Goal: Task Accomplishment & Management: Complete application form

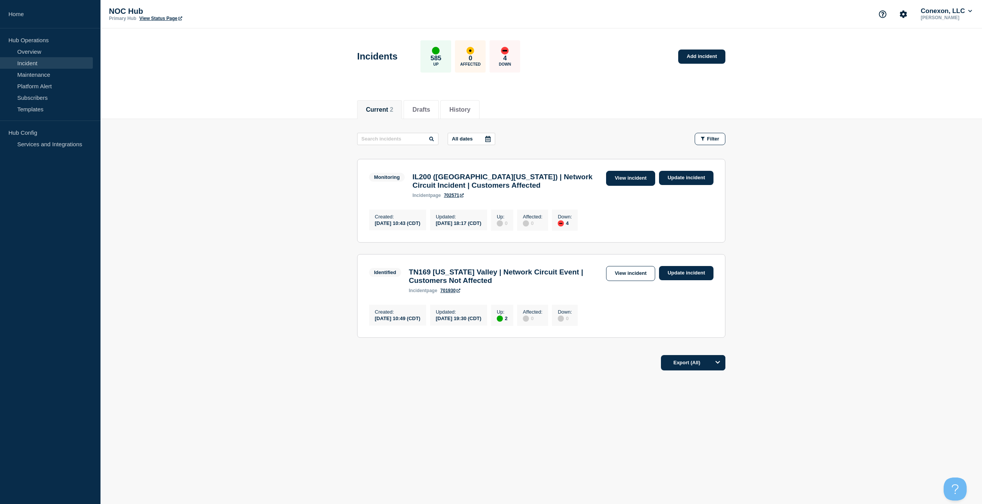
click at [622, 175] on link "View incident" at bounding box center [631, 178] width 50 height 15
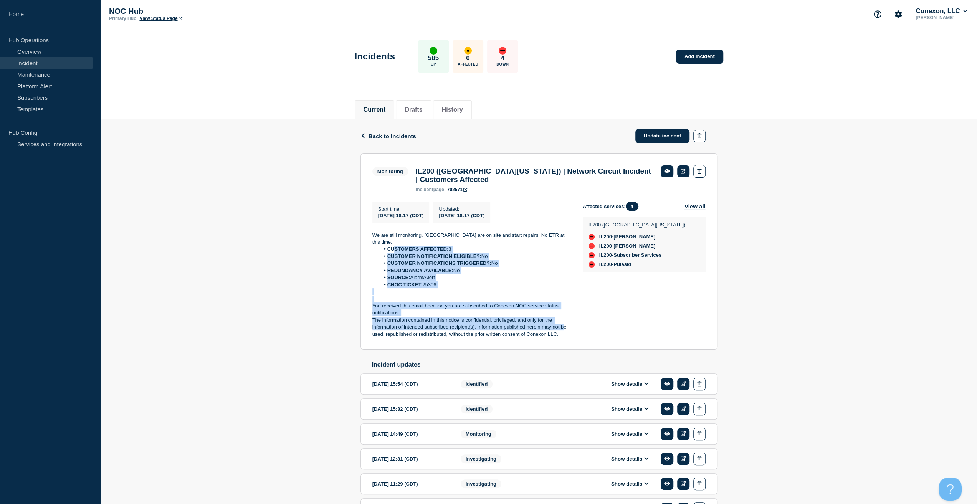
drag, startPoint x: 559, startPoint y: 327, endPoint x: 424, endPoint y: 272, distance: 145.4
click at [394, 249] on div "We are still monitoring. Crews are on site and start repairs. No ETR at this ti…" at bounding box center [471, 285] width 198 height 106
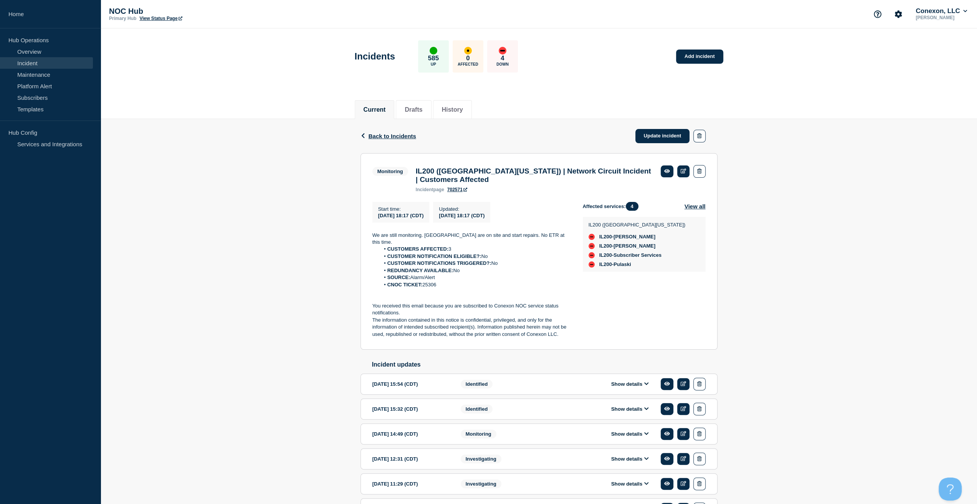
click at [578, 337] on section "Monitoring IL200 (Southern Illinois) | Network Circuit Incident | Customers Aff…" at bounding box center [538, 251] width 357 height 197
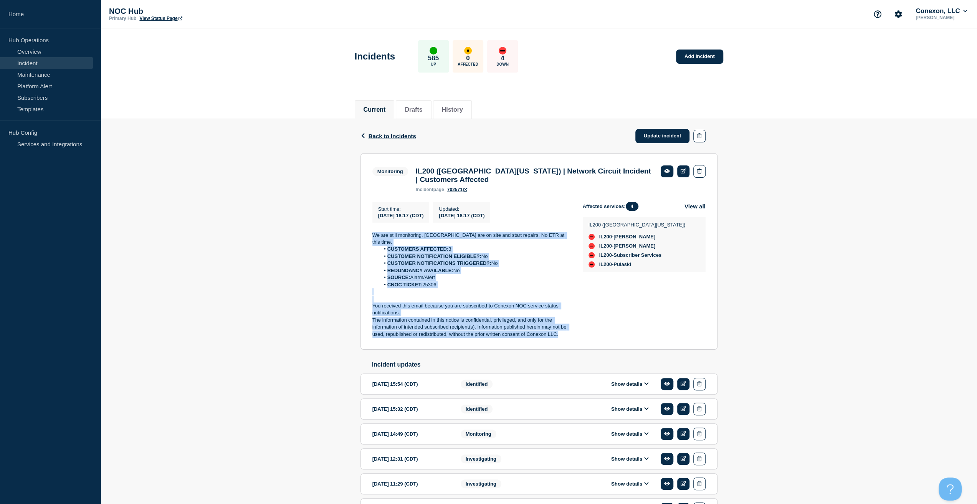
drag, startPoint x: 540, startPoint y: 329, endPoint x: 357, endPoint y: 241, distance: 202.9
click at [357, 241] on div "Back Back to Incidents Update incident Monitoring IL200 (Southern Illinois) | N…" at bounding box center [539, 331] width 368 height 424
copy div "We are still monitoring. Crews are on site and start repairs. No ETR at this ti…"
click at [639, 134] on link "Update incident" at bounding box center [662, 136] width 54 height 14
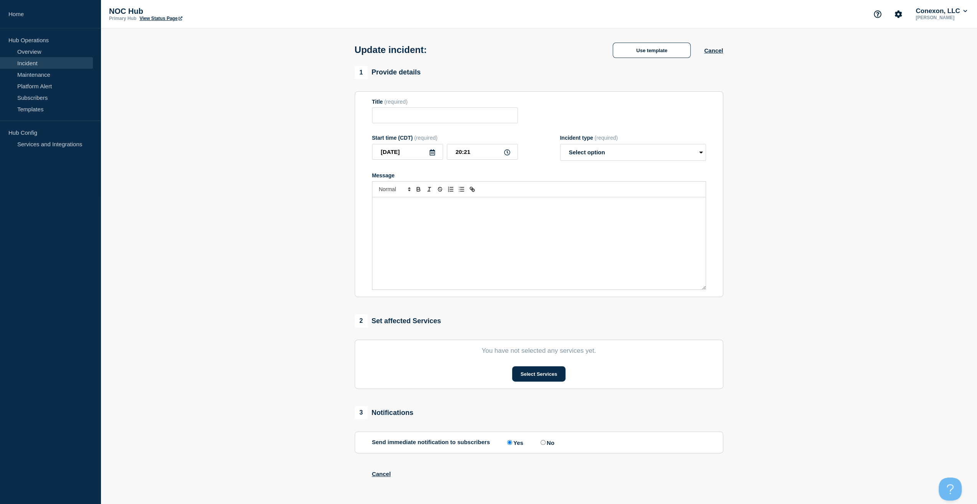
type input "IL200 (Southern Illinois) | Network Circuit Incident | Customers Affected"
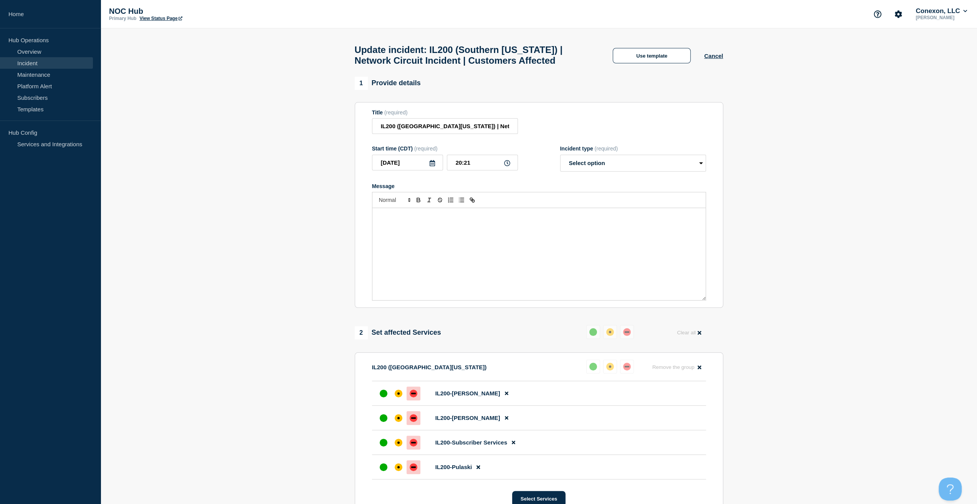
click at [479, 240] on div "Message" at bounding box center [538, 254] width 333 height 92
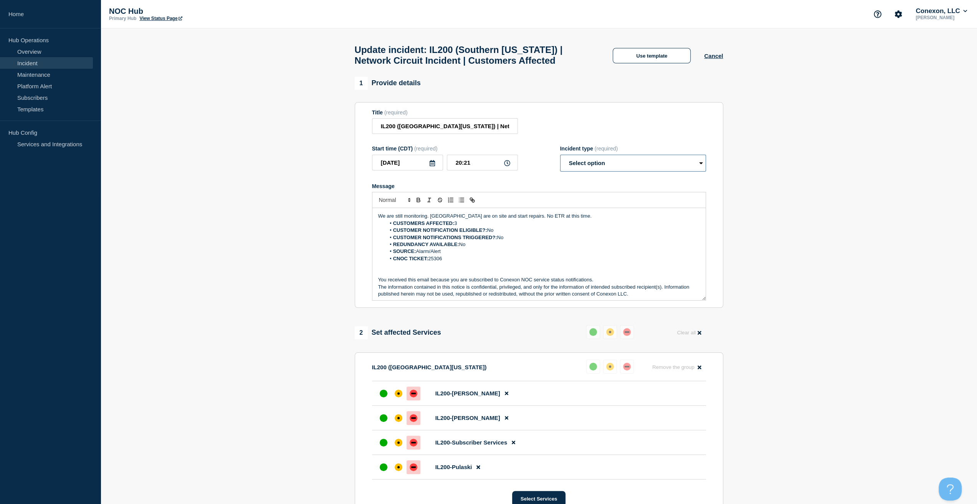
click at [586, 169] on select "Select option Investigating Identified Monitoring Resolved" at bounding box center [633, 163] width 146 height 17
select select "monitoring"
click at [560, 158] on select "Select option Investigating Identified Monitoring Resolved" at bounding box center [633, 163] width 146 height 17
drag, startPoint x: 572, startPoint y: 223, endPoint x: 325, endPoint y: 211, distance: 247.8
click at [325, 211] on section "1 Provide details Title (required) IL200 (Southern Illinois) | Network Circuit …" at bounding box center [539, 459] width 876 height 765
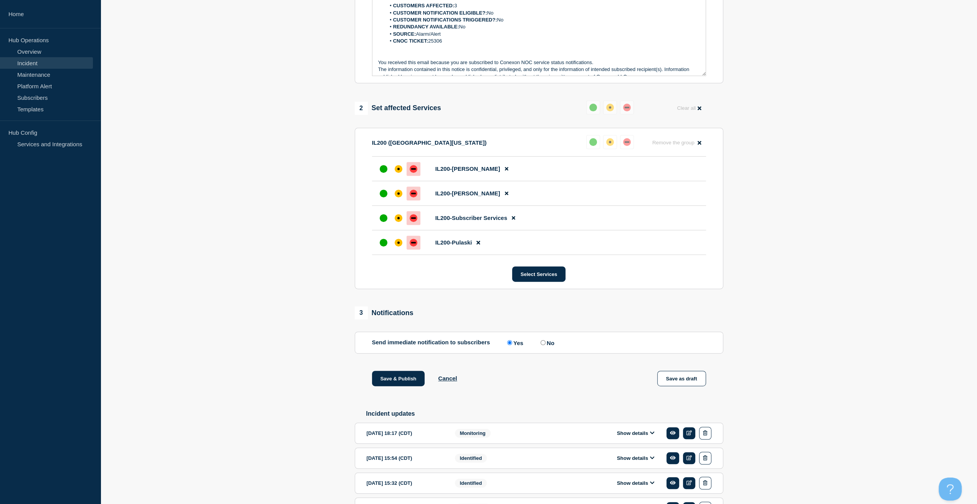
scroll to position [230, 0]
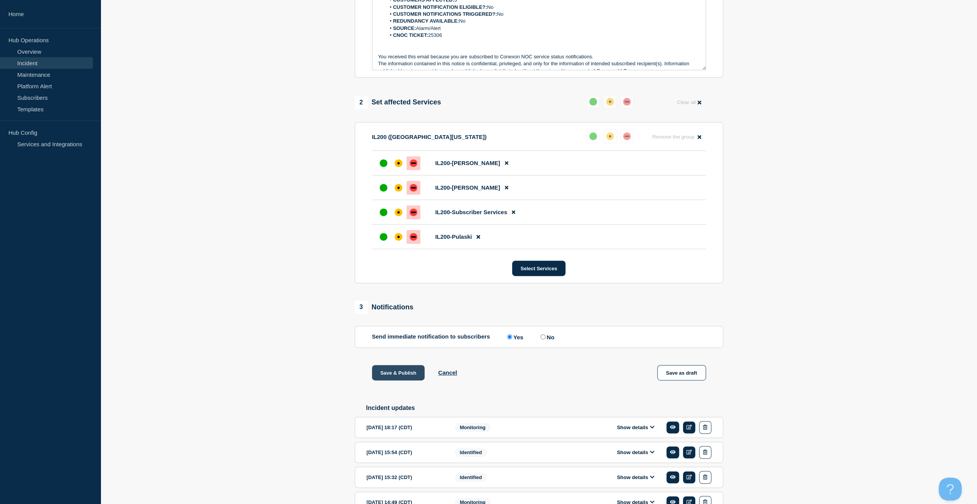
click at [401, 371] on button "Save & Publish" at bounding box center [398, 372] width 53 height 15
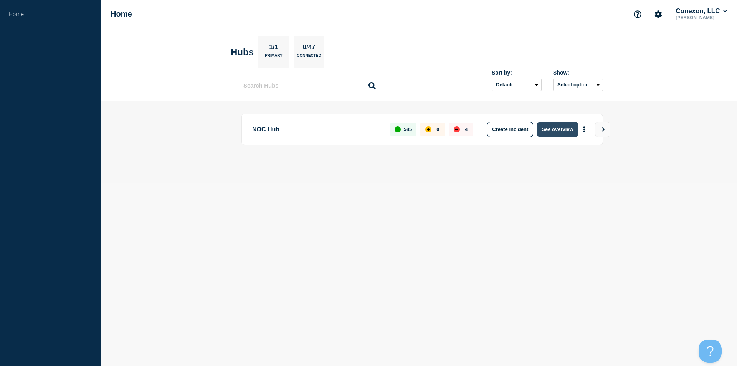
click at [560, 130] on button "See overview" at bounding box center [557, 129] width 41 height 15
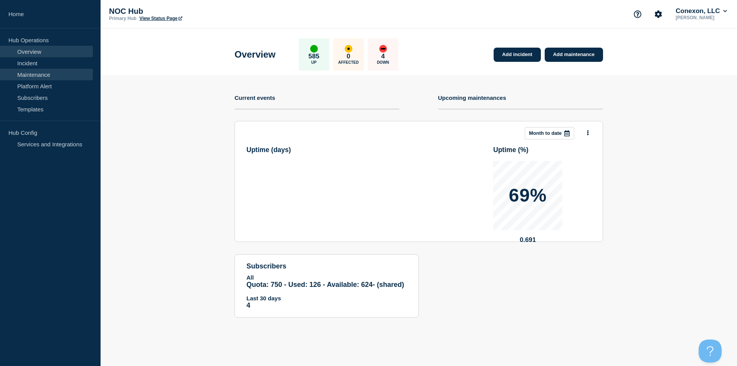
click at [53, 77] on link "Maintenance" at bounding box center [46, 75] width 93 height 12
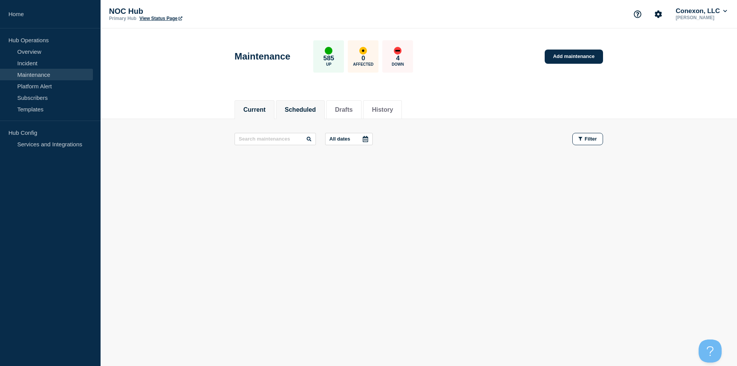
click at [307, 108] on button "Scheduled" at bounding box center [300, 109] width 31 height 7
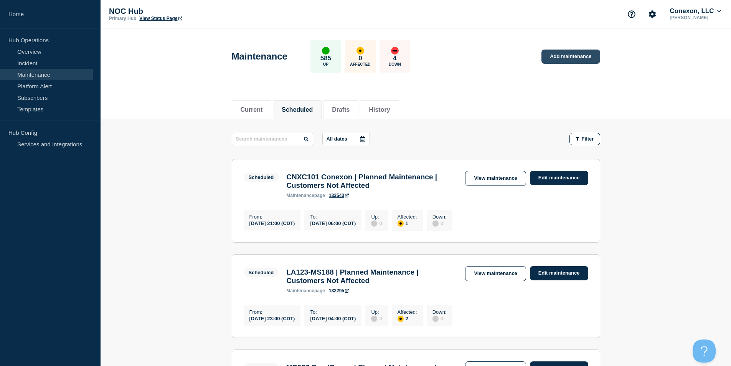
click at [571, 59] on link "Add maintenance" at bounding box center [570, 57] width 58 height 14
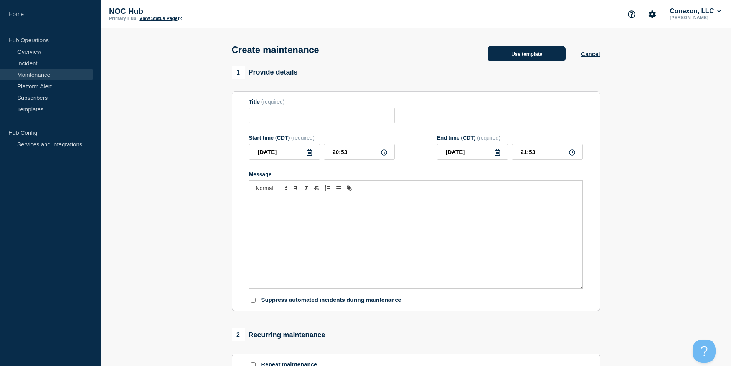
click at [510, 61] on button "Use template" at bounding box center [527, 53] width 78 height 15
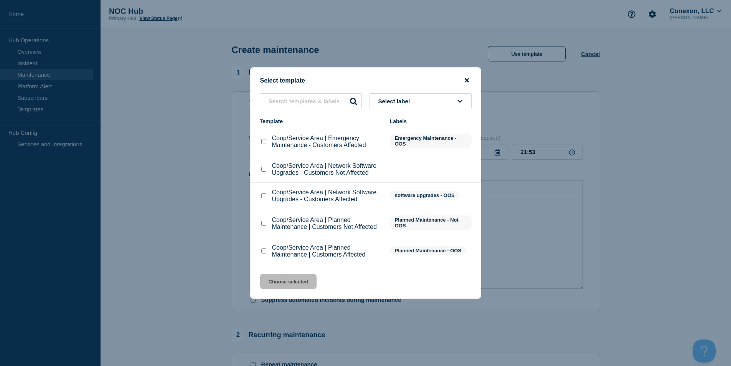
click at [465, 78] on icon "close button" at bounding box center [467, 80] width 4 height 6
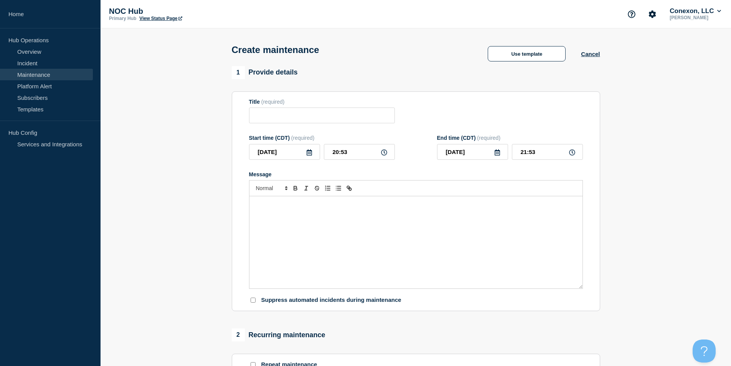
click at [42, 73] on link "Maintenance" at bounding box center [46, 75] width 93 height 12
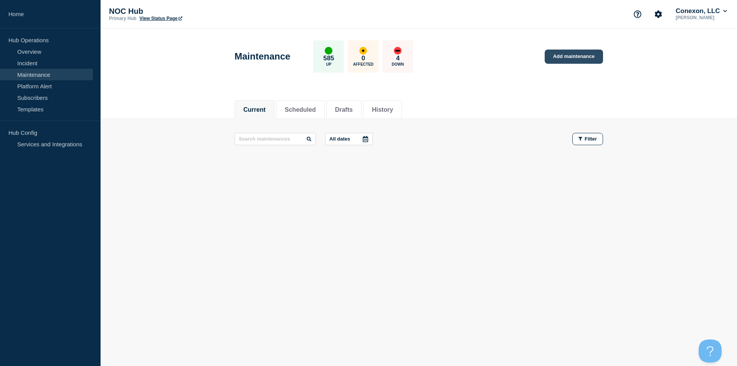
click at [568, 55] on link "Add maintenance" at bounding box center [574, 57] width 58 height 14
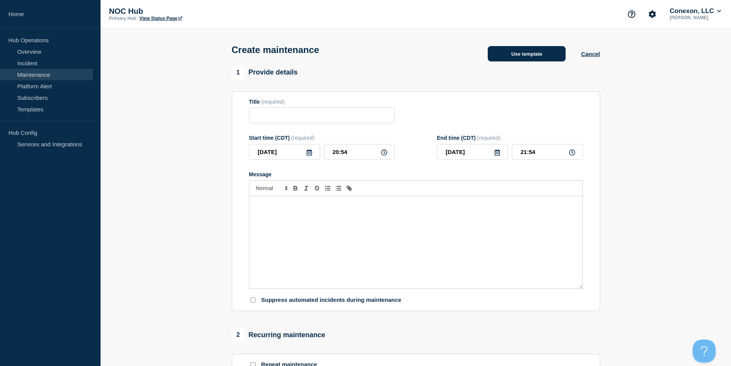
click at [505, 57] on button "Use template" at bounding box center [527, 53] width 78 height 15
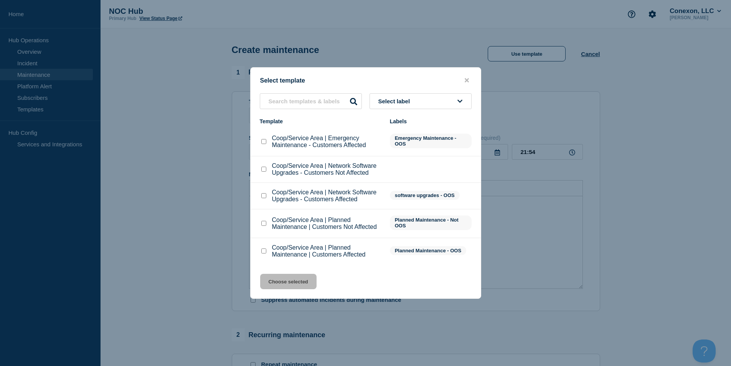
click at [155, 81] on div at bounding box center [365, 183] width 731 height 366
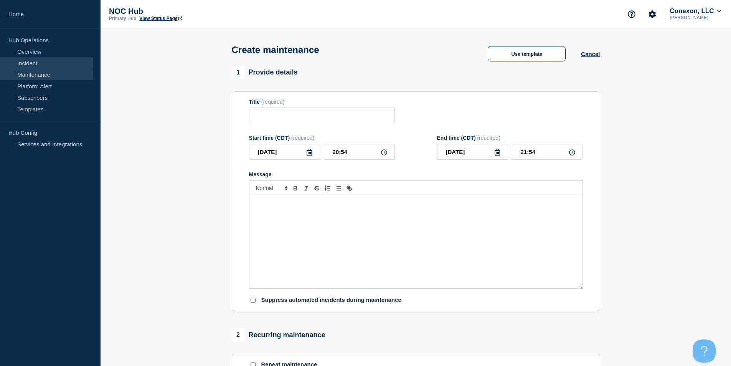
click at [38, 68] on link "Incident" at bounding box center [46, 63] width 93 height 12
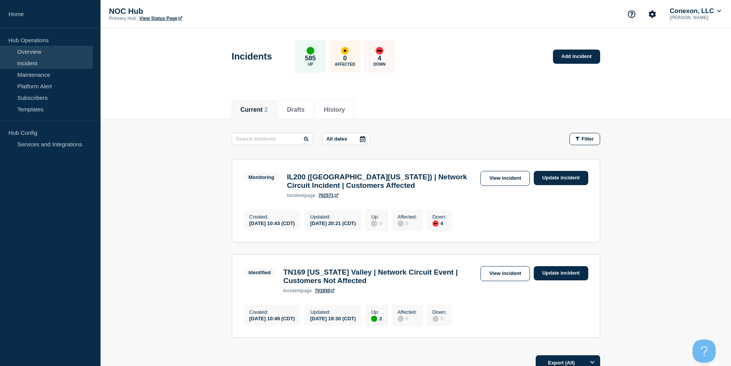
click at [44, 50] on link "Overview" at bounding box center [46, 52] width 93 height 12
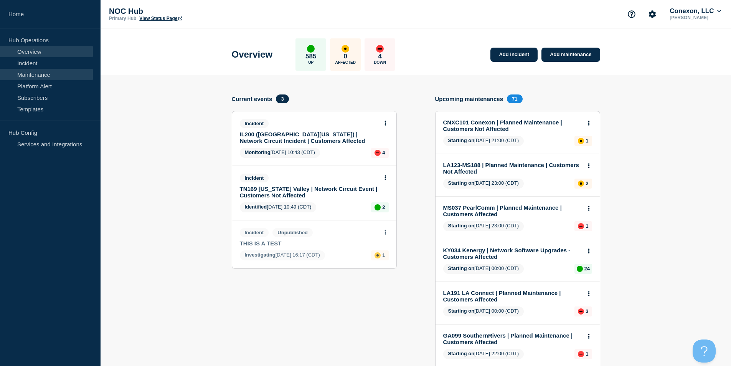
click at [42, 76] on link "Maintenance" at bounding box center [46, 75] width 93 height 12
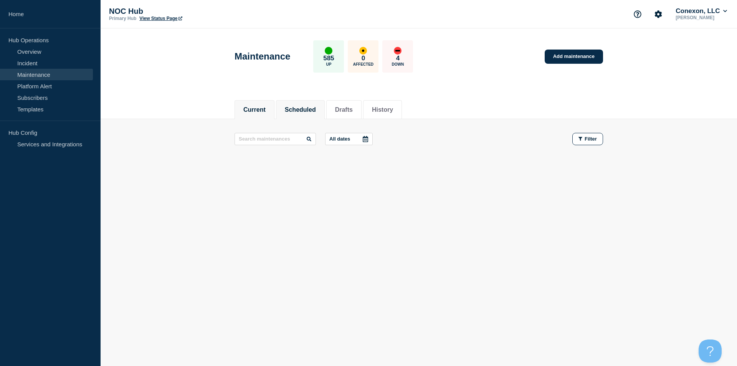
click at [292, 112] on button "Scheduled" at bounding box center [300, 109] width 31 height 7
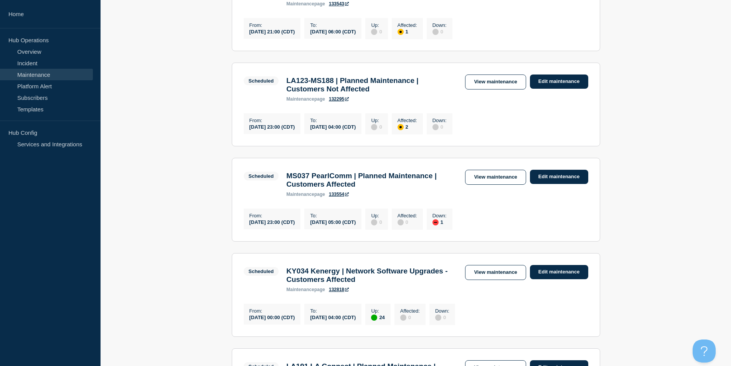
scroll to position [192, 0]
click at [502, 184] on link "View maintenance" at bounding box center [495, 176] width 61 height 15
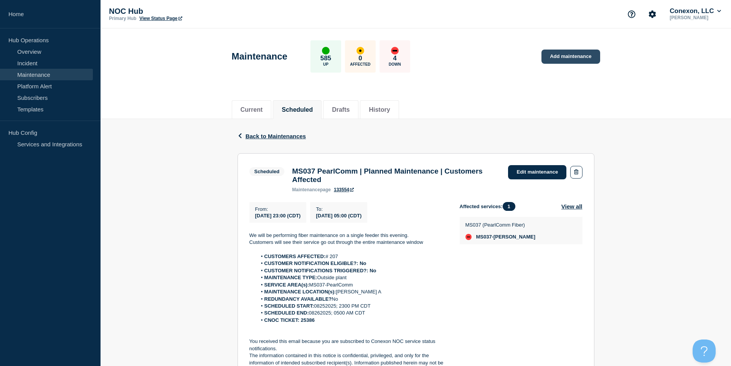
click at [572, 63] on link "Add maintenance" at bounding box center [570, 57] width 58 height 14
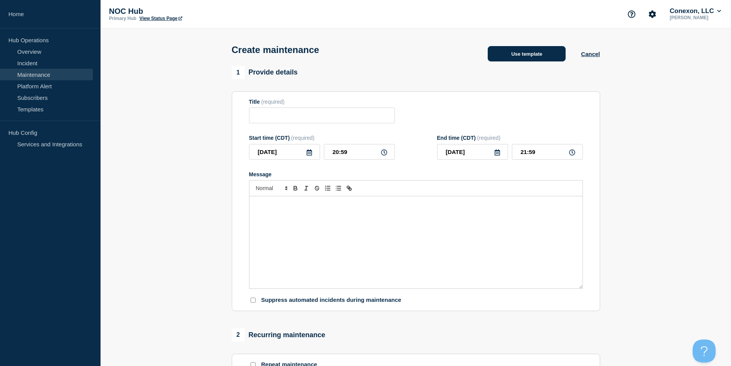
click at [522, 58] on button "Use template" at bounding box center [527, 53] width 78 height 15
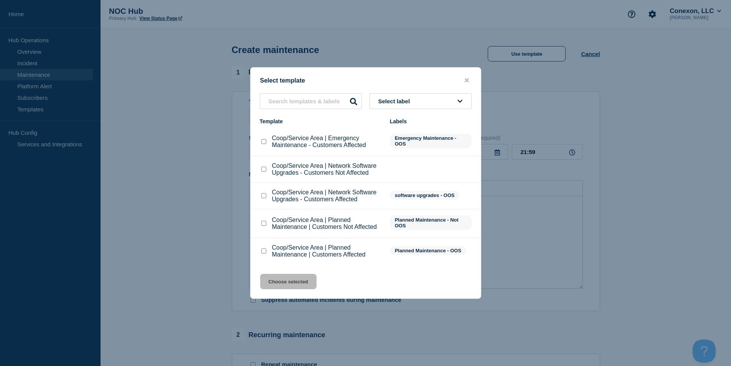
click at [267, 246] on div "Coop/Service Area | Planned Maintenance | Customers Affected" at bounding box center [321, 251] width 122 height 14
click at [263, 251] on input "Coop/Service Area | Planned Maintenance | Customers Affected checkbox" at bounding box center [263, 250] width 5 height 5
checkbox input "true"
click at [279, 277] on button "Choose selected" at bounding box center [288, 281] width 56 height 15
type input "Coop/Service Area | Planned Maintenance | Customers Affected"
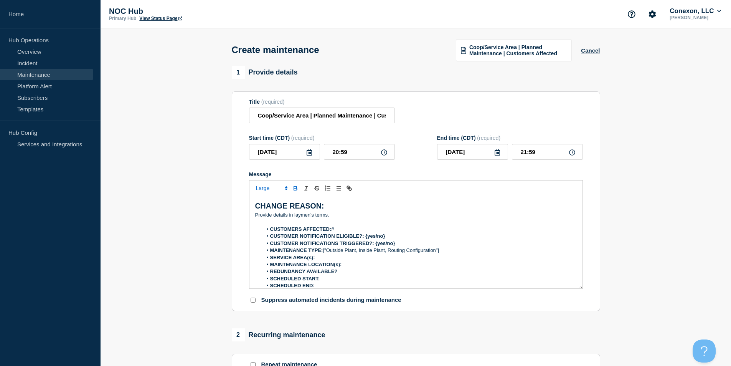
drag, startPoint x: 320, startPoint y: 156, endPoint x: 309, endPoint y: 157, distance: 10.8
click at [319, 156] on div "2025-08-25 20:59" at bounding box center [322, 152] width 146 height 16
click at [309, 155] on icon at bounding box center [309, 152] width 6 height 6
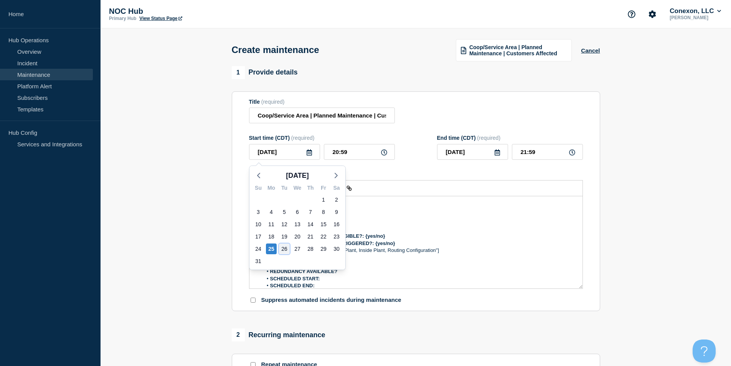
click at [282, 248] on div "26" at bounding box center [284, 248] width 11 height 11
type input "[DATE]"
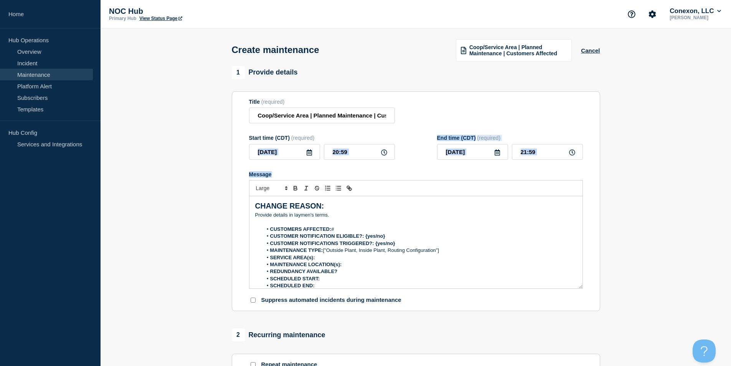
drag, startPoint x: 370, startPoint y: 164, endPoint x: 296, endPoint y: 156, distance: 74.1
click at [296, 156] on form "Title (required) Coop/Service Area | Planned Maintenance | Customers Affected S…" at bounding box center [416, 201] width 334 height 205
click at [346, 149] on input "20:59" at bounding box center [359, 152] width 71 height 16
drag, startPoint x: 356, startPoint y: 152, endPoint x: 278, endPoint y: 151, distance: 77.5
click at [279, 151] on div "2025-08-26 20:59" at bounding box center [322, 152] width 146 height 16
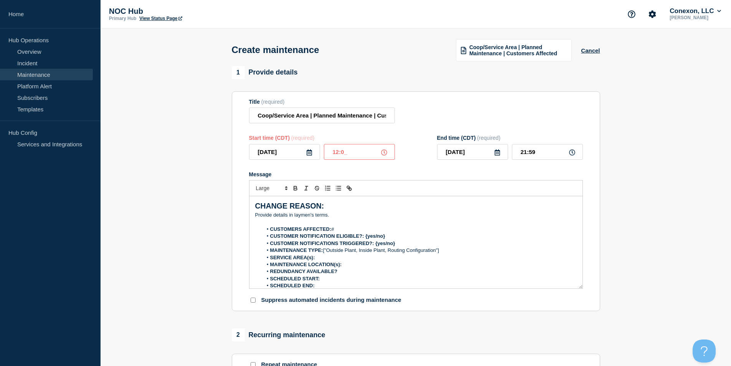
type input "12:00"
type input "13:00"
drag, startPoint x: 345, startPoint y: 155, endPoint x: 294, endPoint y: 157, distance: 50.7
click at [253, 159] on div "2025-08-26 12:00" at bounding box center [322, 152] width 146 height 16
drag, startPoint x: 352, startPoint y: 154, endPoint x: 296, endPoint y: 153, distance: 56.0
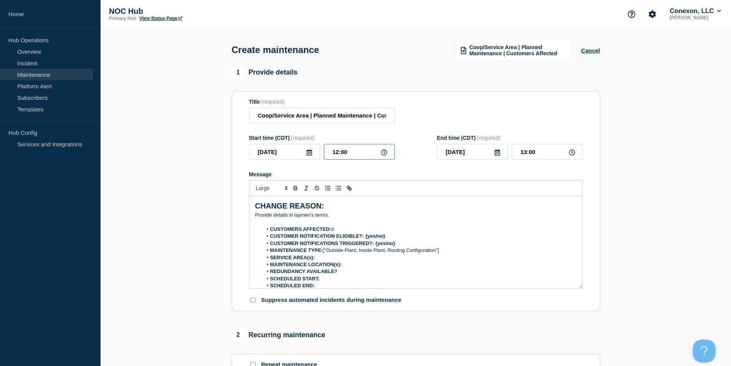
click at [299, 154] on div "2025-08-26 12:00" at bounding box center [322, 152] width 146 height 16
type input "00:00"
drag, startPoint x: 503, startPoint y: 155, endPoint x: 448, endPoint y: 159, distance: 55.1
click at [454, 158] on div "2025-08-26 01:00" at bounding box center [510, 152] width 146 height 16
type input "05:00"
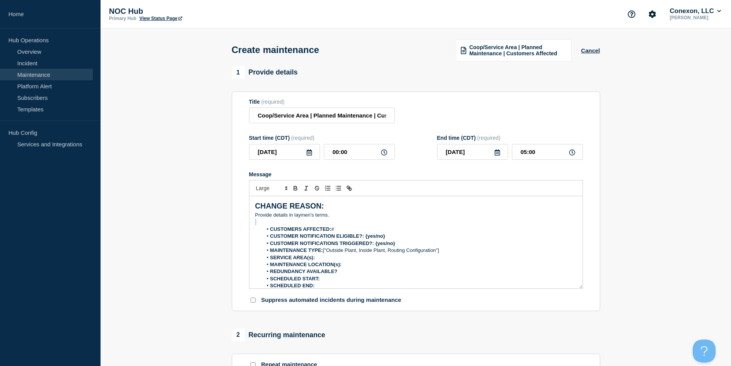
drag, startPoint x: 351, startPoint y: 215, endPoint x: 178, endPoint y: 224, distance: 173.7
click at [169, 224] on section "1 Provide details Title (required) Coop/Service Area | Planned Maintenance | Cu…" at bounding box center [416, 332] width 630 height 533
drag, startPoint x: 349, startPoint y: 216, endPoint x: 253, endPoint y: 218, distance: 96.7
click at [253, 218] on div "CHANGE REASON: ﻿Provide details in laymen's terms. CUSTOMERS AFFECTED: # CUSTOM…" at bounding box center [415, 242] width 333 height 92
click at [352, 231] on li "CUSTOMERS AFFECTED: #" at bounding box center [419, 229] width 314 height 7
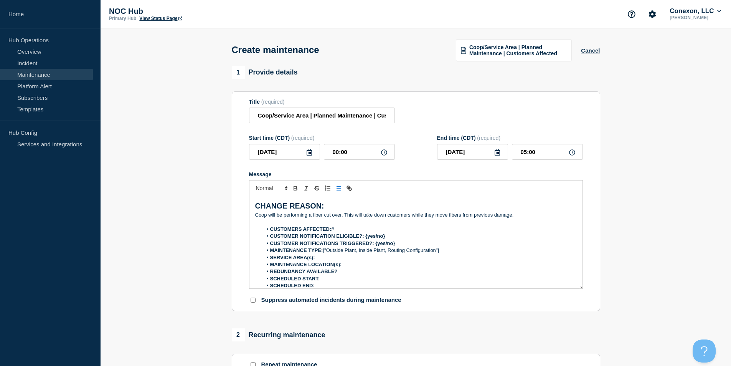
click at [340, 225] on p "Message" at bounding box center [416, 221] width 322 height 7
click at [350, 228] on li "CUSTOMERS AFFECTED: #" at bounding box center [419, 229] width 314 height 7
drag, startPoint x: 393, startPoint y: 237, endPoint x: 366, endPoint y: 239, distance: 27.3
click at [366, 239] on li "CUSTOMER NOTIFICATION ELIGIBLE?: {yes/no}" at bounding box center [419, 236] width 314 height 7
drag, startPoint x: 405, startPoint y: 242, endPoint x: 376, endPoint y: 244, distance: 29.6
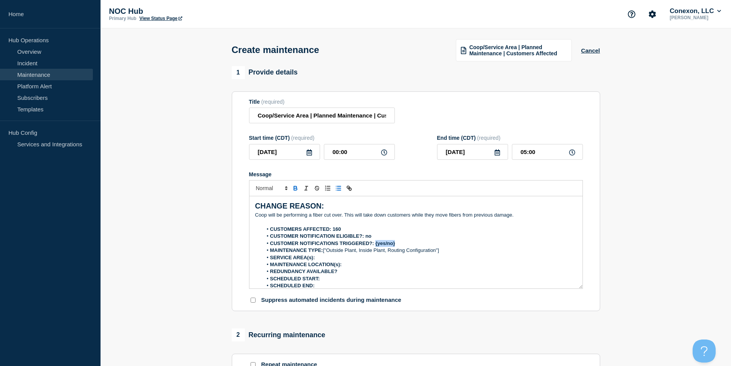
click at [376, 244] on li "CUSTOMER NOTIFICATIONS TRIGGERED?: {yes/no}" at bounding box center [419, 243] width 314 height 7
drag, startPoint x: 449, startPoint y: 252, endPoint x: 324, endPoint y: 253, distance: 124.7
click at [324, 253] on li "MAINTENANCE TYPE: ["Outside Plant, Inside Plant, Routing Configuration"]" at bounding box center [419, 250] width 314 height 7
drag, startPoint x: 280, startPoint y: 153, endPoint x: 222, endPoint y: 143, distance: 58.7
click at [225, 150] on section "1 Provide details Title (required) Coop/Service Area | Planned Maintenance | Cu…" at bounding box center [416, 332] width 630 height 533
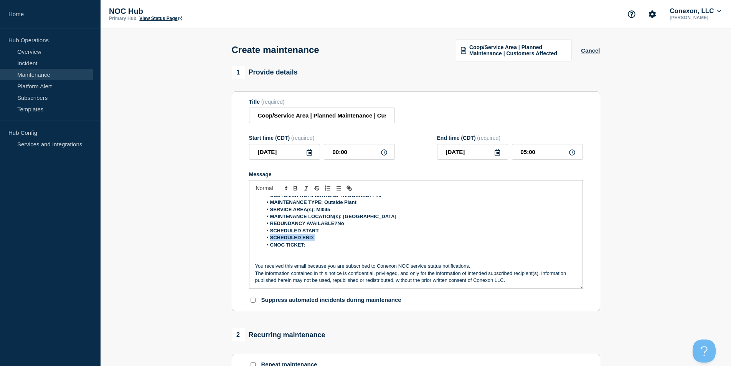
drag, startPoint x: 327, startPoint y: 237, endPoint x: 328, endPoint y: 231, distance: 5.4
click at [328, 234] on ol "CUSTOMERS AFFECTED: 160 CUSTOMER NOTIFICATION ELIGIBLE?: no CUSTOMER NOTIFICATI…" at bounding box center [416, 213] width 322 height 71
click at [337, 240] on strong "SCHEDULED START:2025-08-26" at bounding box center [303, 237] width 66 height 6
click at [348, 238] on li "SCHEDULED START:2025-08-26" at bounding box center [419, 237] width 314 height 7
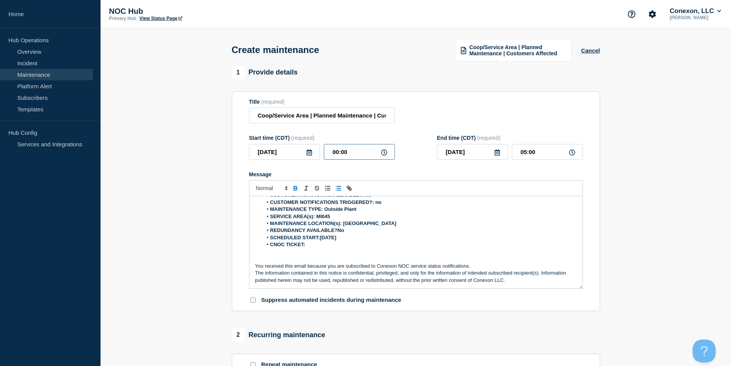
drag, startPoint x: 354, startPoint y: 152, endPoint x: 320, endPoint y: 167, distance: 37.5
click at [310, 149] on div "2025-08-26 00:00" at bounding box center [322, 152] width 146 height 16
click at [355, 239] on li "SCHEDULED START:2025-08-26" at bounding box center [419, 237] width 314 height 7
drag, startPoint x: 320, startPoint y: 240, endPoint x: 266, endPoint y: 241, distance: 54.1
click at [266, 241] on li "SCHEDULED START:[DATE] 00:00" at bounding box center [419, 237] width 314 height 7
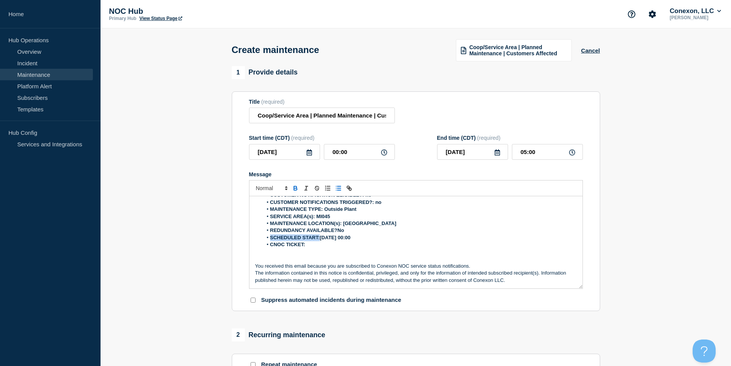
copy li "SCHEDULED START:"
click at [384, 237] on li "SCHEDULED START:[DATE] 00:00" at bounding box center [419, 237] width 314 height 7
drag, startPoint x: 439, startPoint y: 152, endPoint x: 411, endPoint y: 156, distance: 27.9
click at [411, 153] on div "Start time (CDT) (required) 2025-08-26 00:00 End time (CDT) (required) 2025-08-…" at bounding box center [416, 147] width 334 height 25
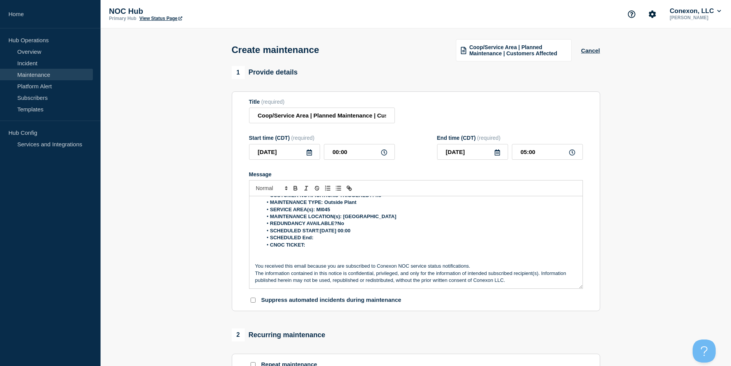
click at [329, 239] on li "SCHEDULED End:" at bounding box center [419, 237] width 314 height 7
drag, startPoint x: 538, startPoint y: 147, endPoint x: 456, endPoint y: 155, distance: 82.6
click at [462, 153] on div "2025-08-26 05:00" at bounding box center [510, 152] width 146 height 16
click at [350, 239] on li "SCHEDULED End: 2025-08-26" at bounding box center [419, 237] width 314 height 7
click at [300, 255] on p "Message" at bounding box center [416, 251] width 322 height 7
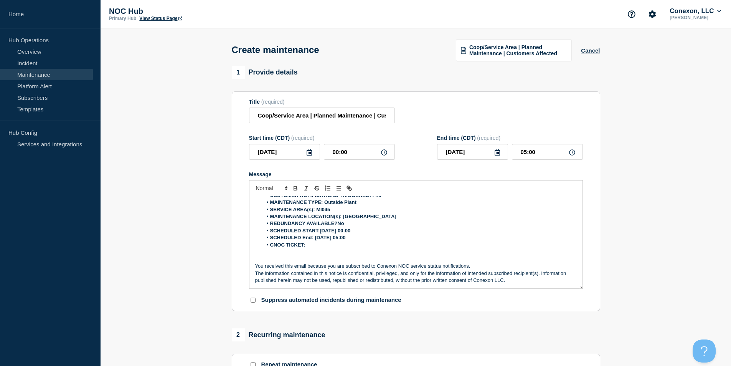
click at [311, 248] on li "CNOC TICKET:" at bounding box center [419, 244] width 314 height 7
click at [307, 248] on li "CNOC TICKET:" at bounding box center [419, 244] width 314 height 7
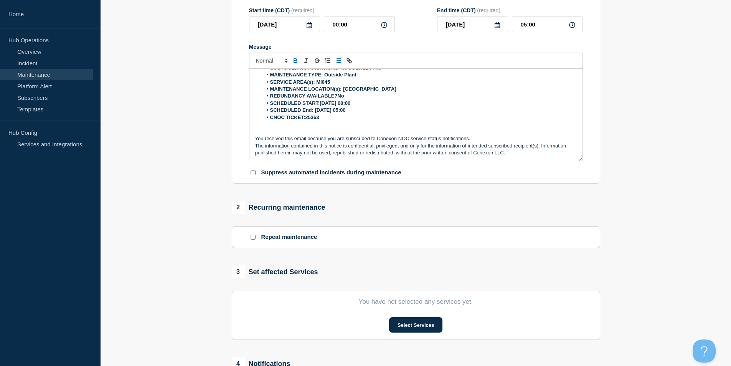
scroll to position [153, 0]
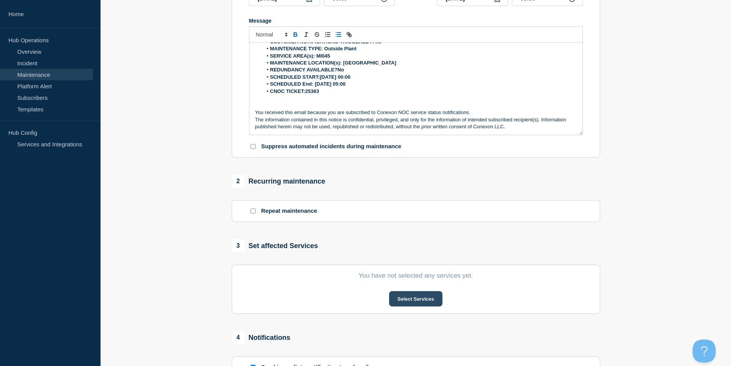
click at [428, 306] on button "Select Services" at bounding box center [415, 298] width 53 height 15
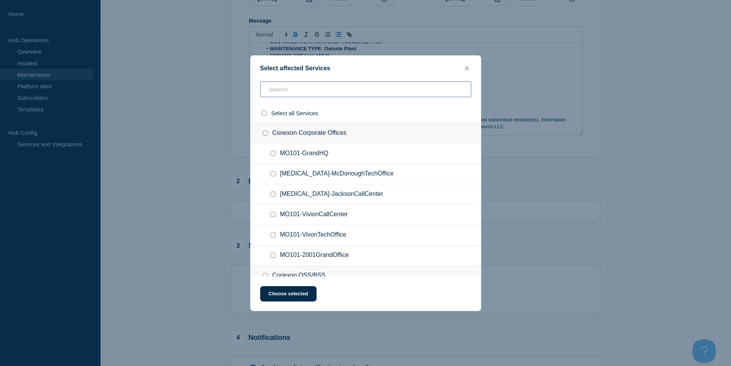
click at [306, 89] on input "text" at bounding box center [365, 89] width 211 height 16
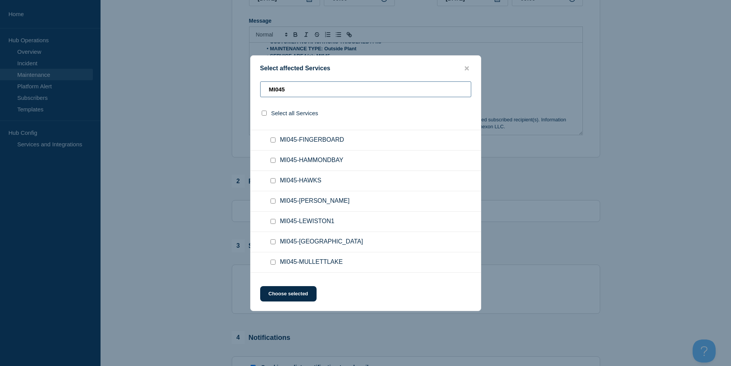
scroll to position [77, 0]
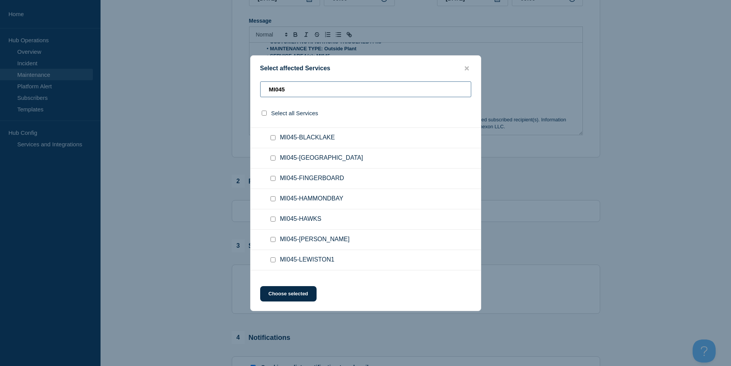
type input "MI045"
click at [274, 158] on input "MI045-CHEBOYGAN checkbox" at bounding box center [273, 157] width 5 height 5
checkbox input "true"
click at [295, 299] on button "Choose selected" at bounding box center [288, 293] width 56 height 15
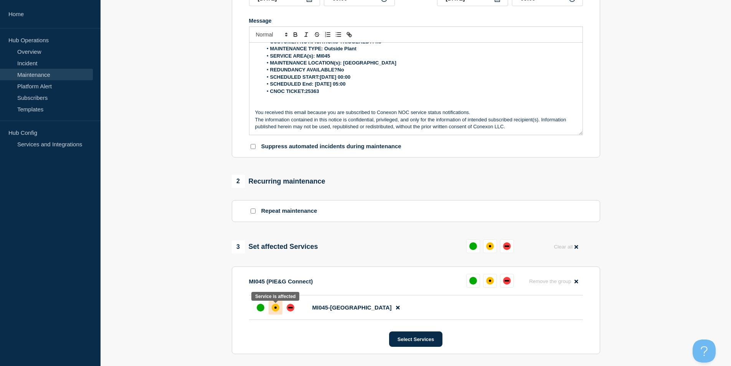
click at [281, 306] on div at bounding box center [276, 307] width 14 height 14
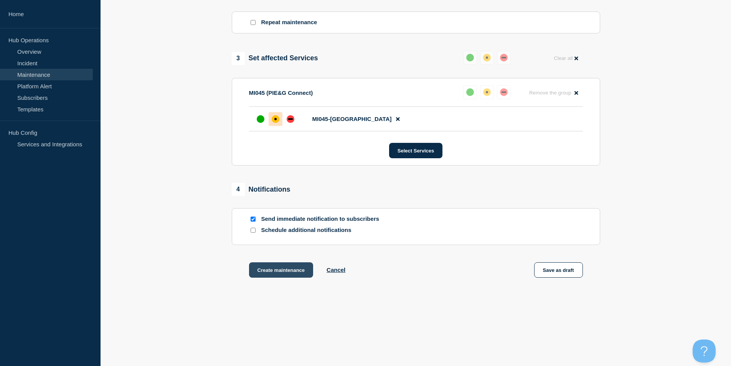
click at [274, 267] on button "Create maintenance" at bounding box center [281, 269] width 64 height 15
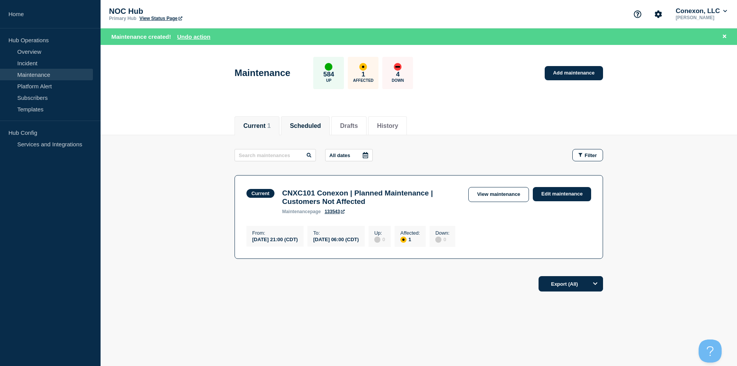
click at [321, 122] on button "Scheduled" at bounding box center [305, 125] width 31 height 7
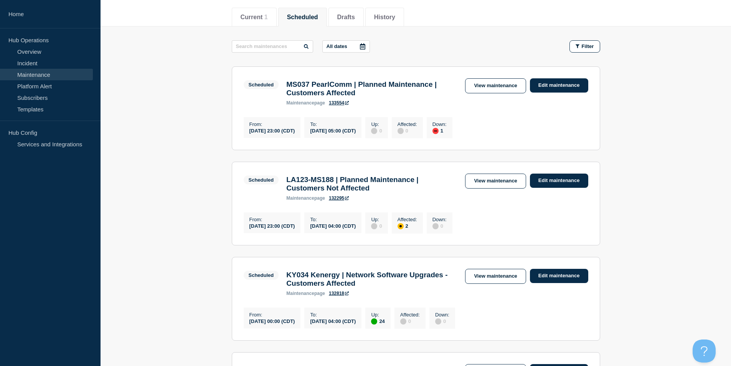
scroll to position [115, 0]
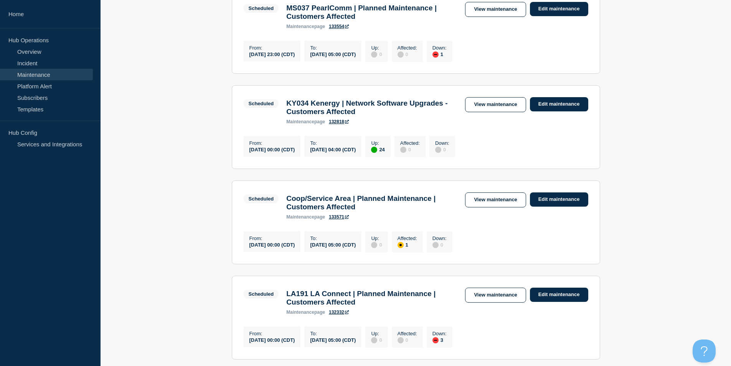
scroll to position [269, 0]
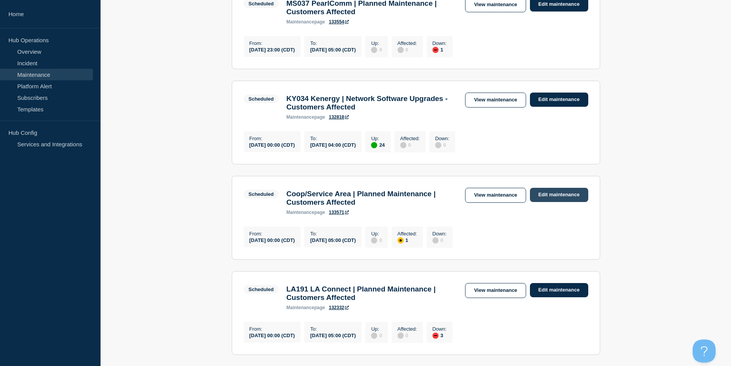
click at [558, 202] on link "Edit maintenance" at bounding box center [559, 195] width 58 height 14
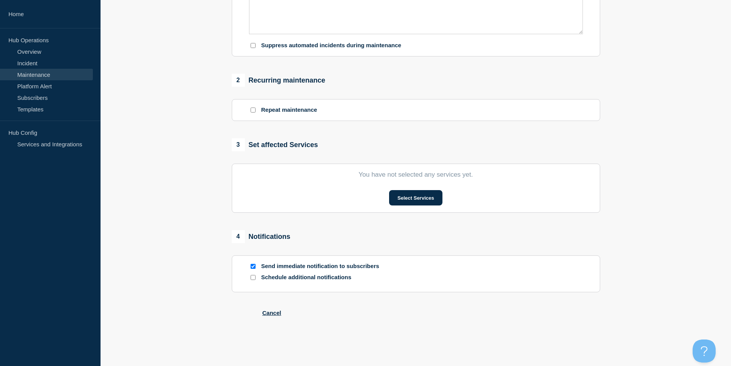
type input "Coop/Service Area | Planned Maintenance | Customers Affected"
type input "[DATE]"
type input "00:00"
type input "[DATE]"
type input "05:00"
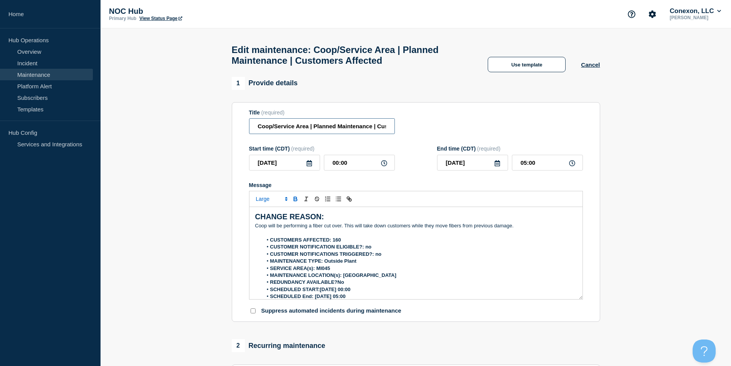
drag, startPoint x: 309, startPoint y: 130, endPoint x: 189, endPoint y: 129, distance: 119.7
click at [189, 129] on section "1 Provide details Title (required) Coop/Service Area | Planned Maintenance | Cu…" at bounding box center [416, 363] width 630 height 573
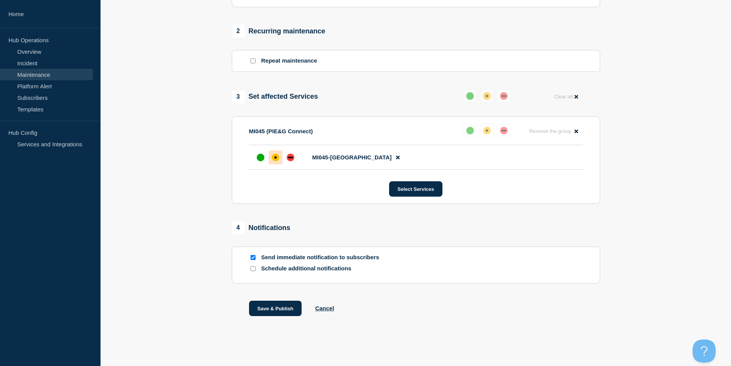
scroll to position [318, 0]
type input "MI045 PIE&G | Planned Maintenance | Customers Affected"
click at [272, 303] on button "Save & Publish" at bounding box center [275, 307] width 53 height 15
